Goal: Use online tool/utility

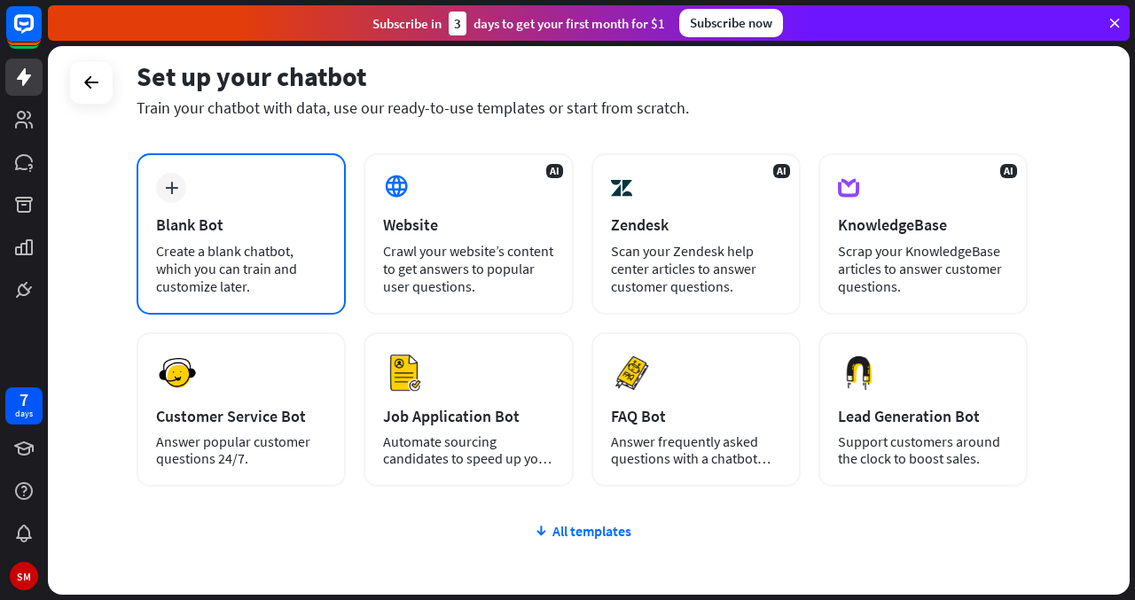
scroll to position [88, 0]
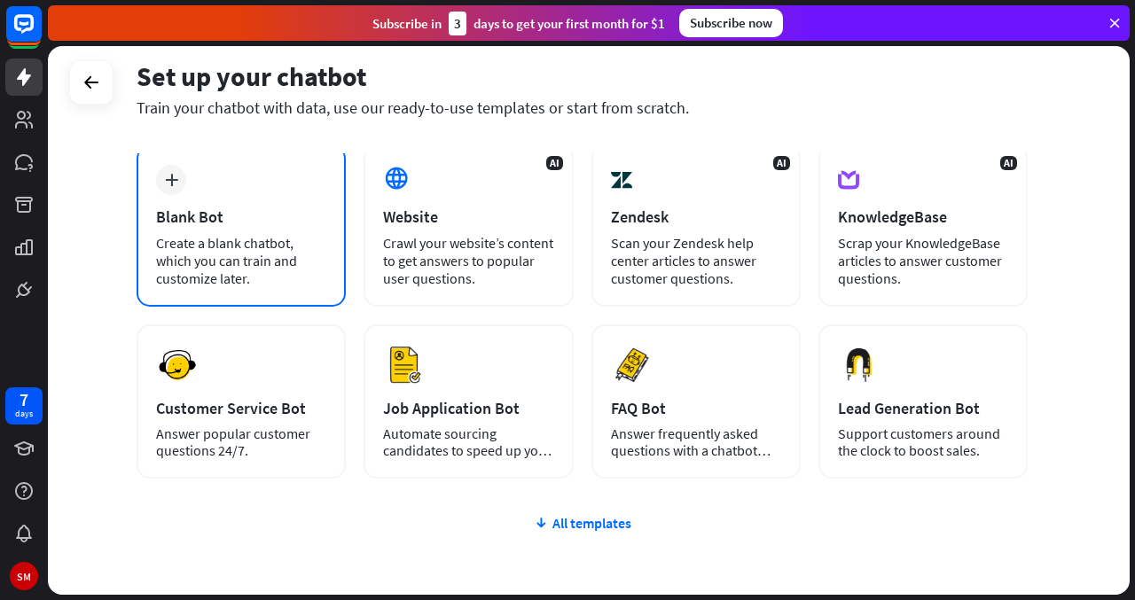
click at [267, 293] on div "plus Blank Bot Create a blank chatbot, which you can train and customize later." at bounding box center [240, 225] width 209 height 161
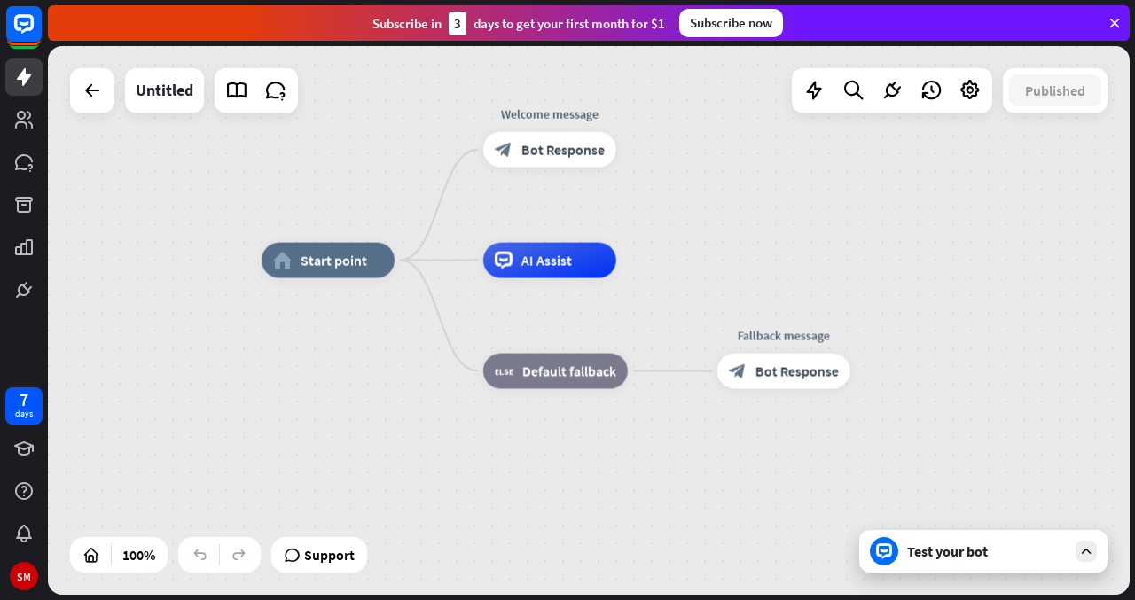
click at [887, 550] on icon at bounding box center [884, 552] width 8 height 4
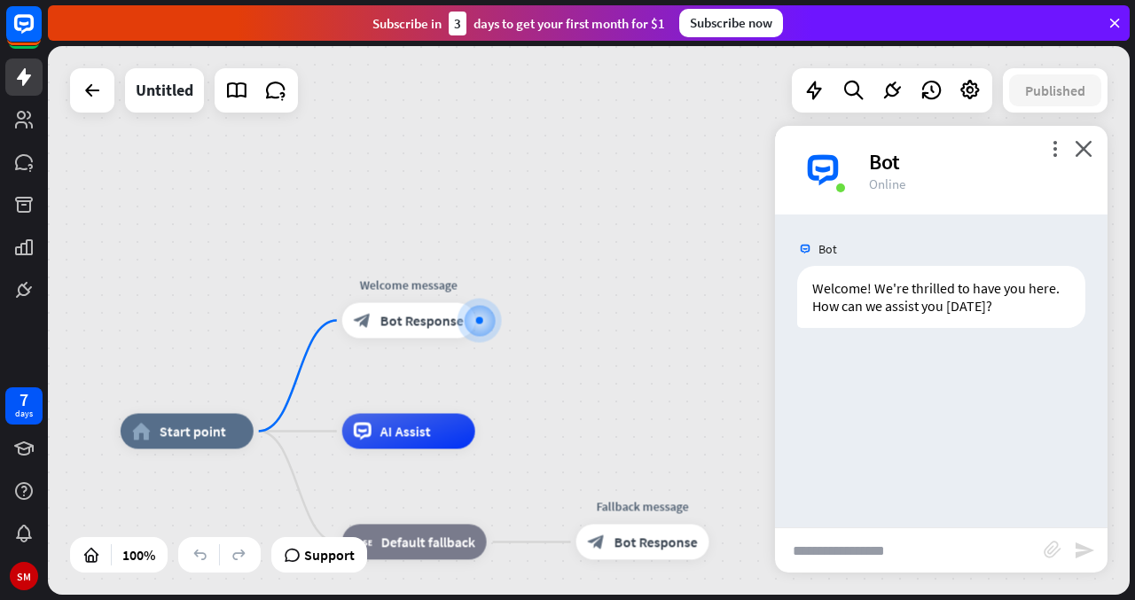
click at [862, 547] on input "text" at bounding box center [909, 550] width 269 height 44
click at [1084, 149] on icon "close" at bounding box center [1083, 148] width 18 height 17
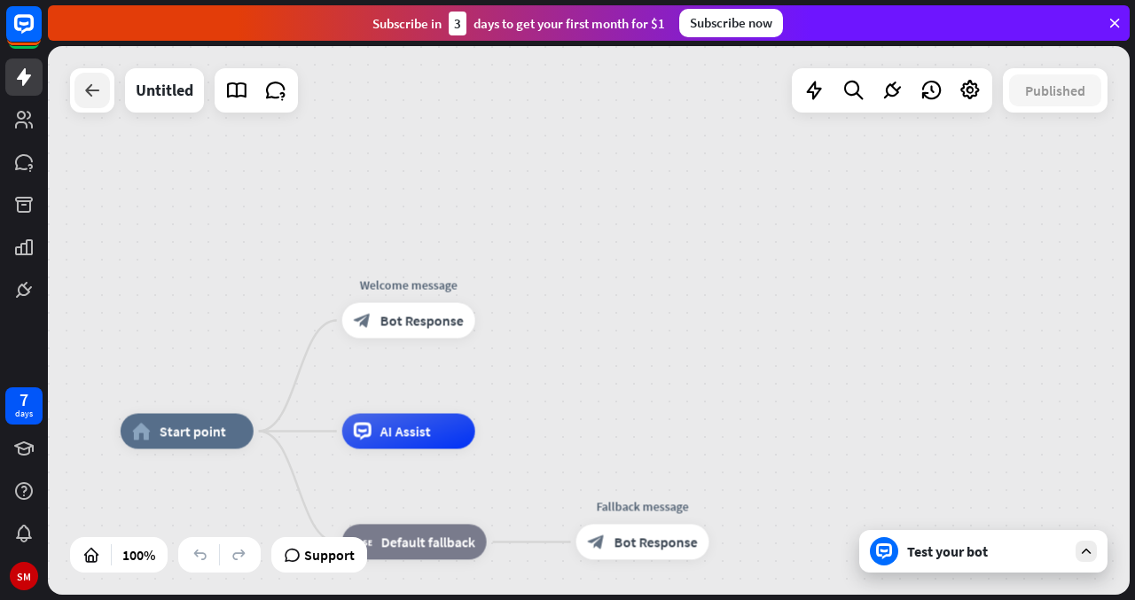
click at [91, 94] on icon at bounding box center [92, 90] width 21 height 21
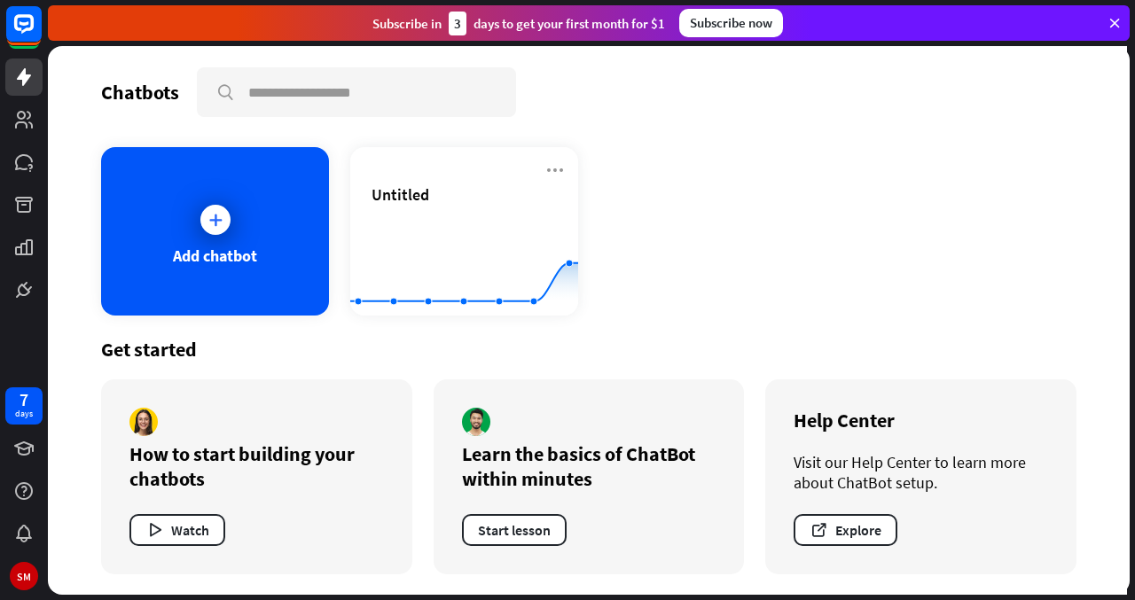
scroll to position [1, 0]
